Goal: Task Accomplishment & Management: Manage account settings

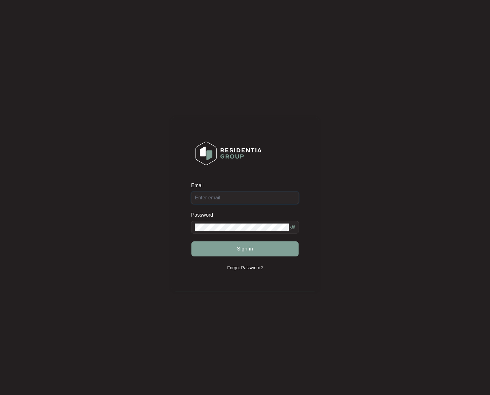
type input "[EMAIL_ADDRESS][DOMAIN_NAME]"
click at [256, 253] on div "Sign in" at bounding box center [245, 249] width 108 height 16
click at [246, 252] on span "Sign in" at bounding box center [245, 249] width 16 height 8
click at [238, 251] on icon "loading" at bounding box center [236, 249] width 7 height 7
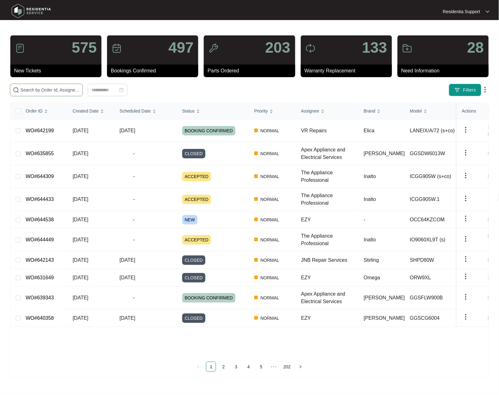
click at [49, 90] on input "text" at bounding box center [49, 89] width 59 height 7
paste input "644538"
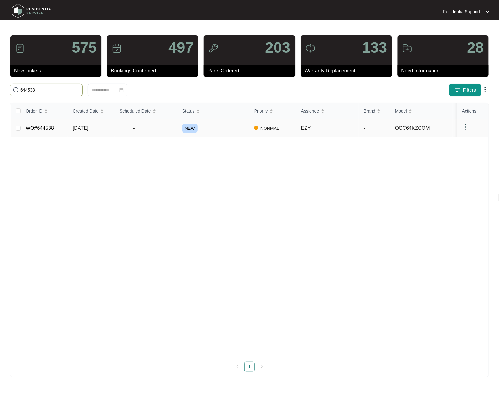
type input "644538"
click at [167, 135] on td "-" at bounding box center [146, 128] width 63 height 18
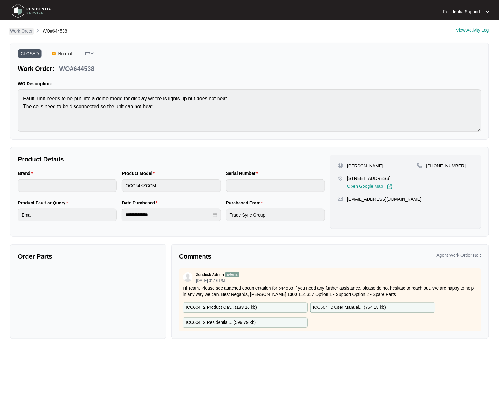
click at [27, 31] on p "Work Order" at bounding box center [21, 31] width 23 height 6
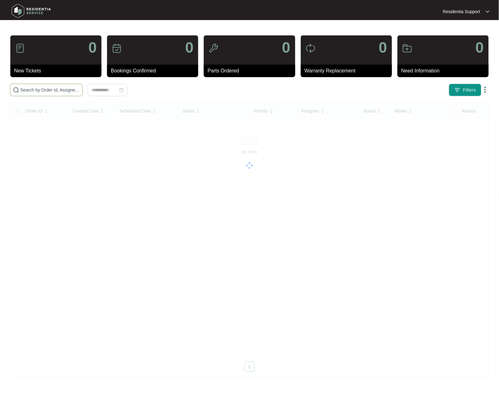
click at [50, 90] on input "text" at bounding box center [49, 89] width 59 height 7
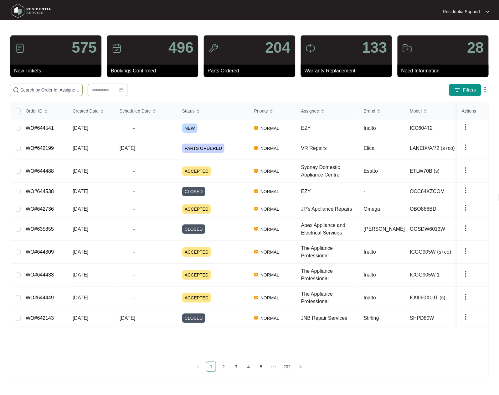
paste input "644541"
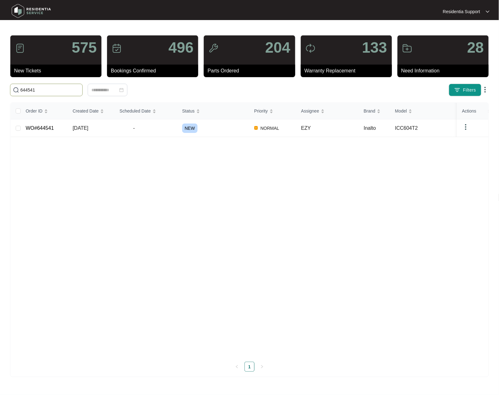
click at [43, 90] on input "644541" at bounding box center [49, 89] width 59 height 7
type input "6"
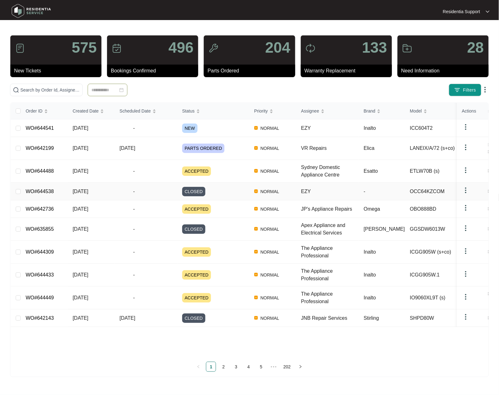
click at [467, 187] on img at bounding box center [466, 190] width 8 height 8
drag, startPoint x: 59, startPoint y: 92, endPoint x: 103, endPoint y: 92, distance: 43.8
click at [59, 92] on input "text" at bounding box center [49, 89] width 59 height 7
paste input "644538"
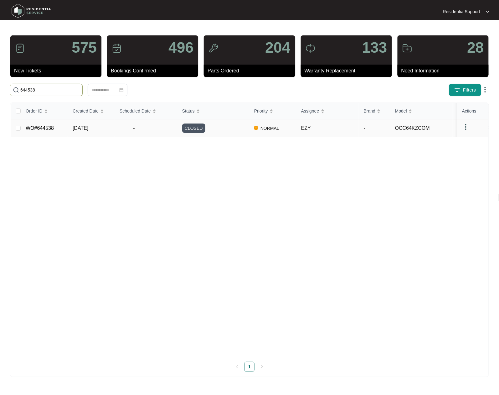
type input "644538"
click at [465, 129] on img at bounding box center [466, 127] width 8 height 8
click at [465, 141] on li "Archive" at bounding box center [474, 140] width 22 height 10
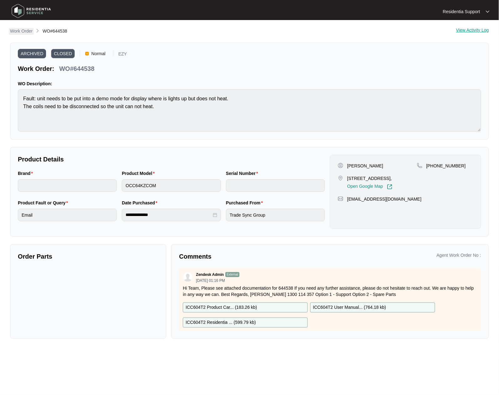
click at [18, 30] on p "Work Order" at bounding box center [21, 31] width 23 height 6
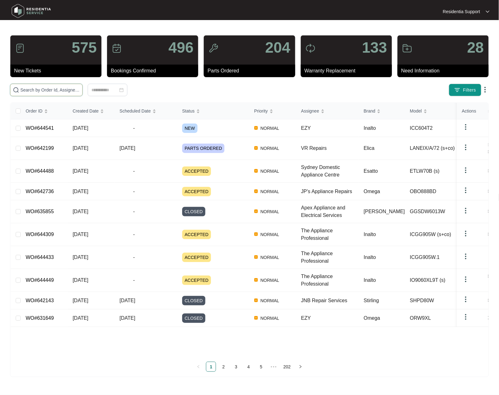
click at [54, 90] on input "text" at bounding box center [49, 89] width 59 height 7
paste input "644538"
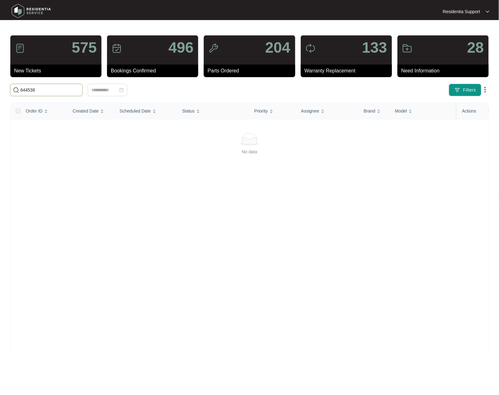
drag, startPoint x: 54, startPoint y: 93, endPoint x: -103, endPoint y: 90, distance: 157.5
click at [0, 90] on html "Residentia Support Residentia... 575 New Tickets 496 Bookings Confirmed 204 Par…" at bounding box center [249, 197] width 499 height 395
paste input "41"
type input "644541"
click at [136, 129] on span "-" at bounding box center [134, 128] width 29 height 8
